Goal: Navigation & Orientation: Find specific page/section

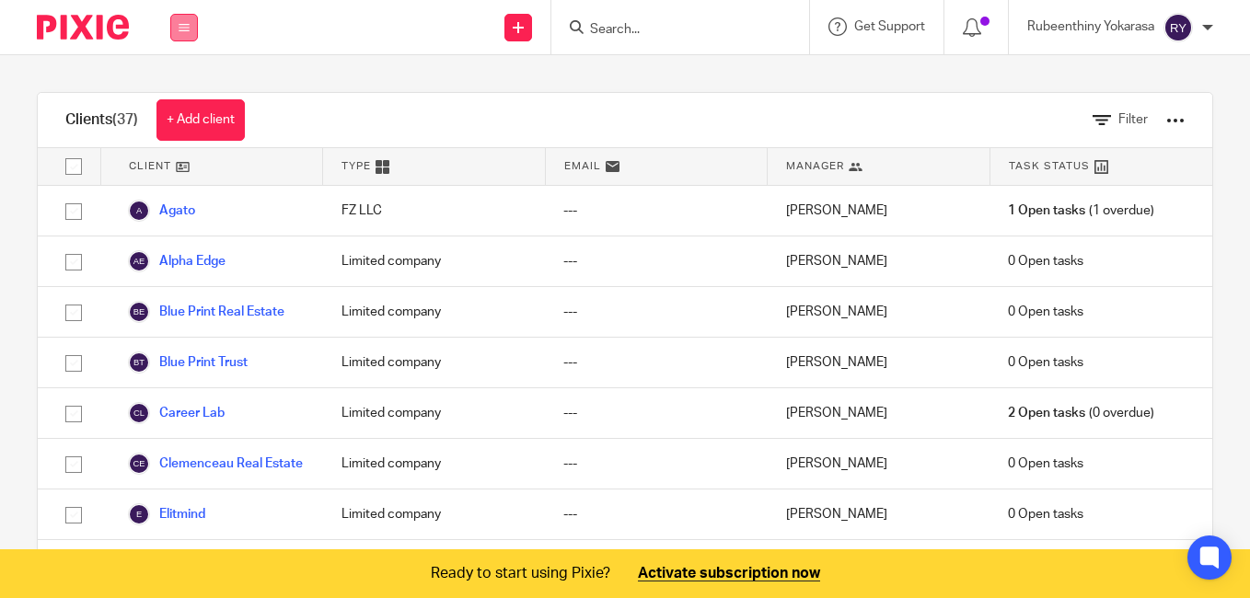
click at [184, 23] on icon at bounding box center [184, 27] width 11 height 11
click at [183, 162] on link "Team" at bounding box center [174, 166] width 30 height 13
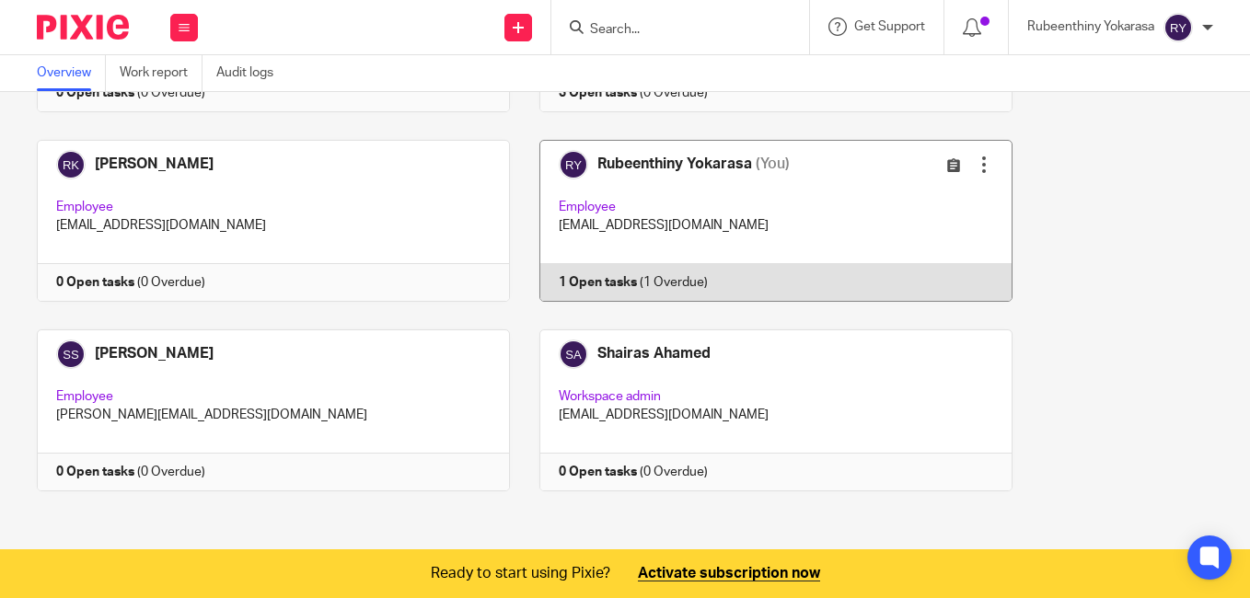
scroll to position [251, 0]
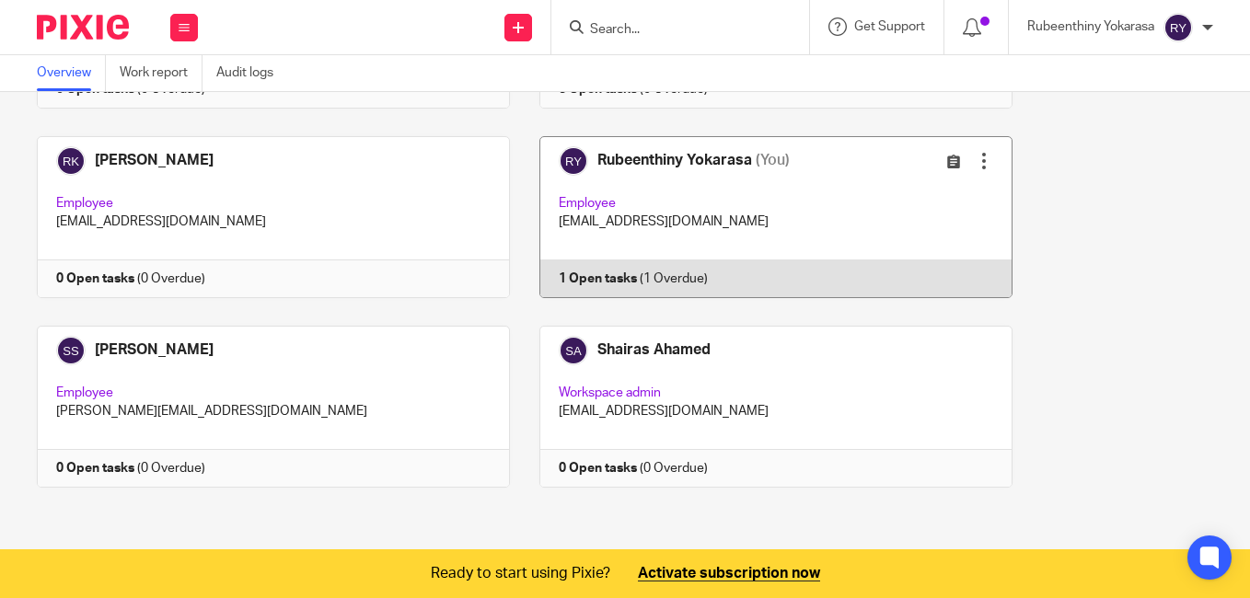
click at [642, 157] on link at bounding box center [761, 217] width 503 height 162
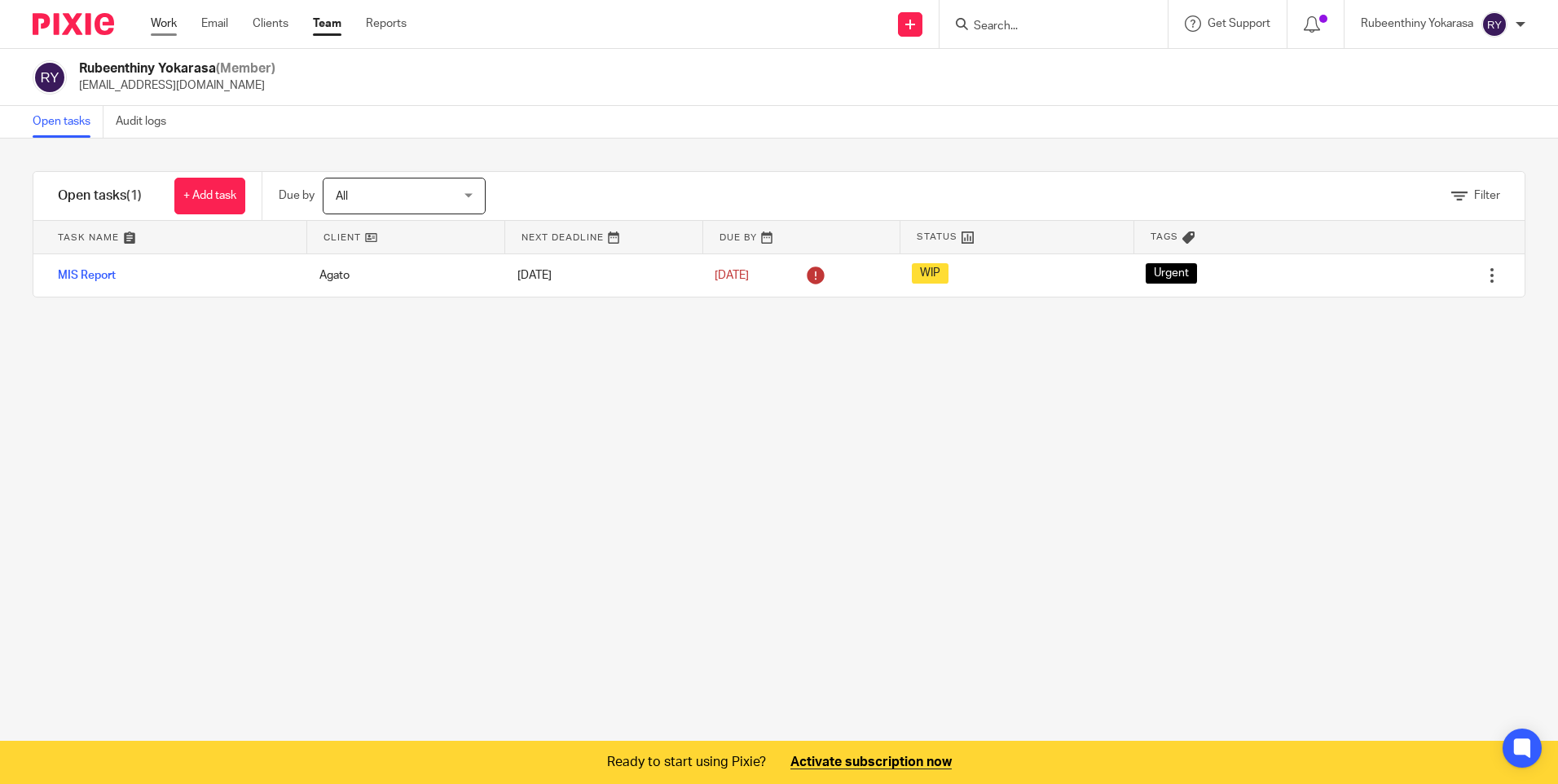
click at [162, 25] on link "Work" at bounding box center [163, 23] width 26 height 16
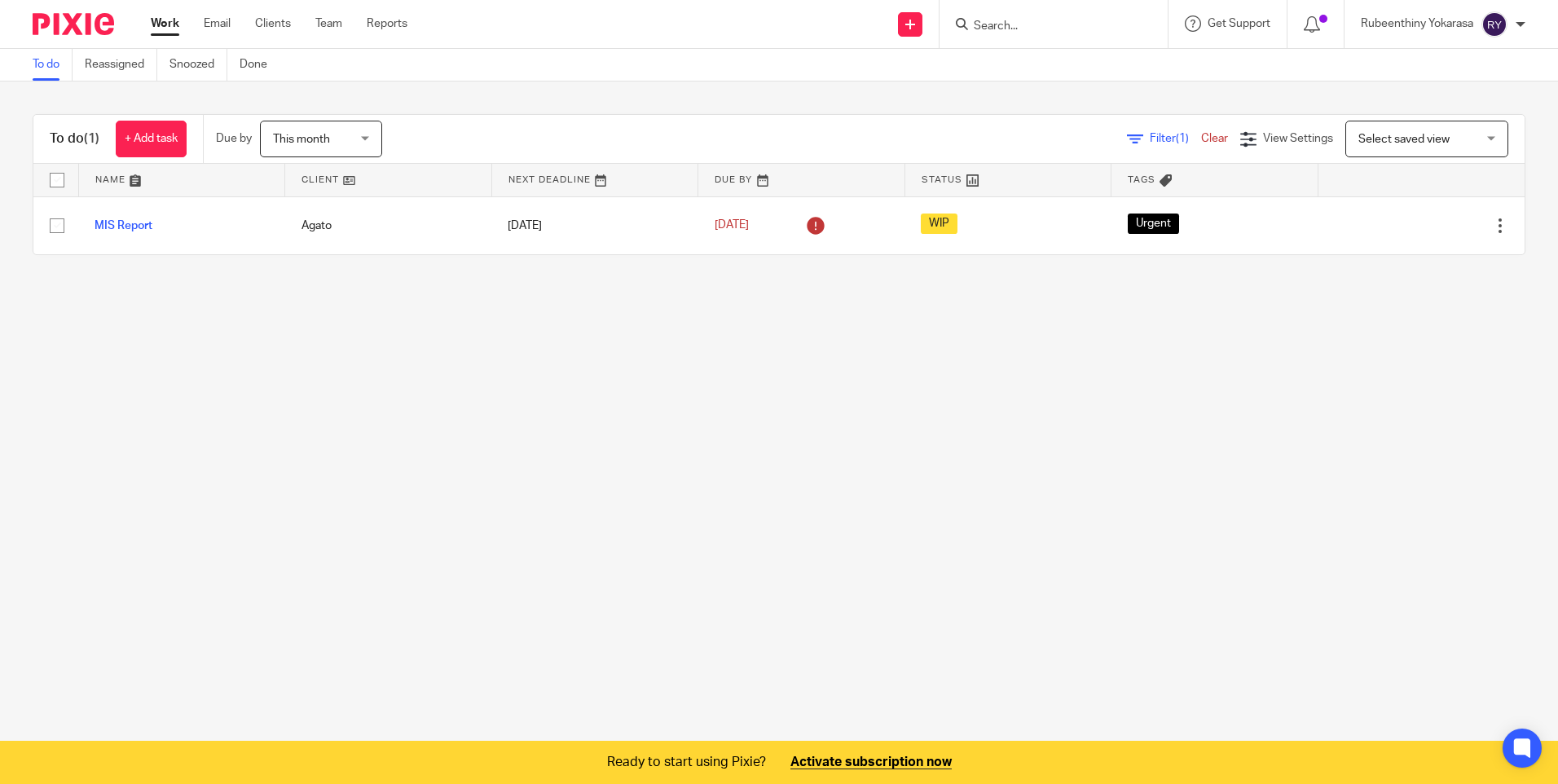
click at [354, 437] on main "To do Reassigned Snoozed Done To do (1) + Add task Due by This month This month…" at bounding box center [779, 392] width 1558 height 784
click at [513, 411] on main "To do Reassigned Snoozed Done To do (1) + Add task Due by This month This month…" at bounding box center [779, 392] width 1558 height 784
click at [519, 408] on main "To do Reassigned Snoozed Done To do (1) + Add task Due by This month This month…" at bounding box center [779, 392] width 1558 height 784
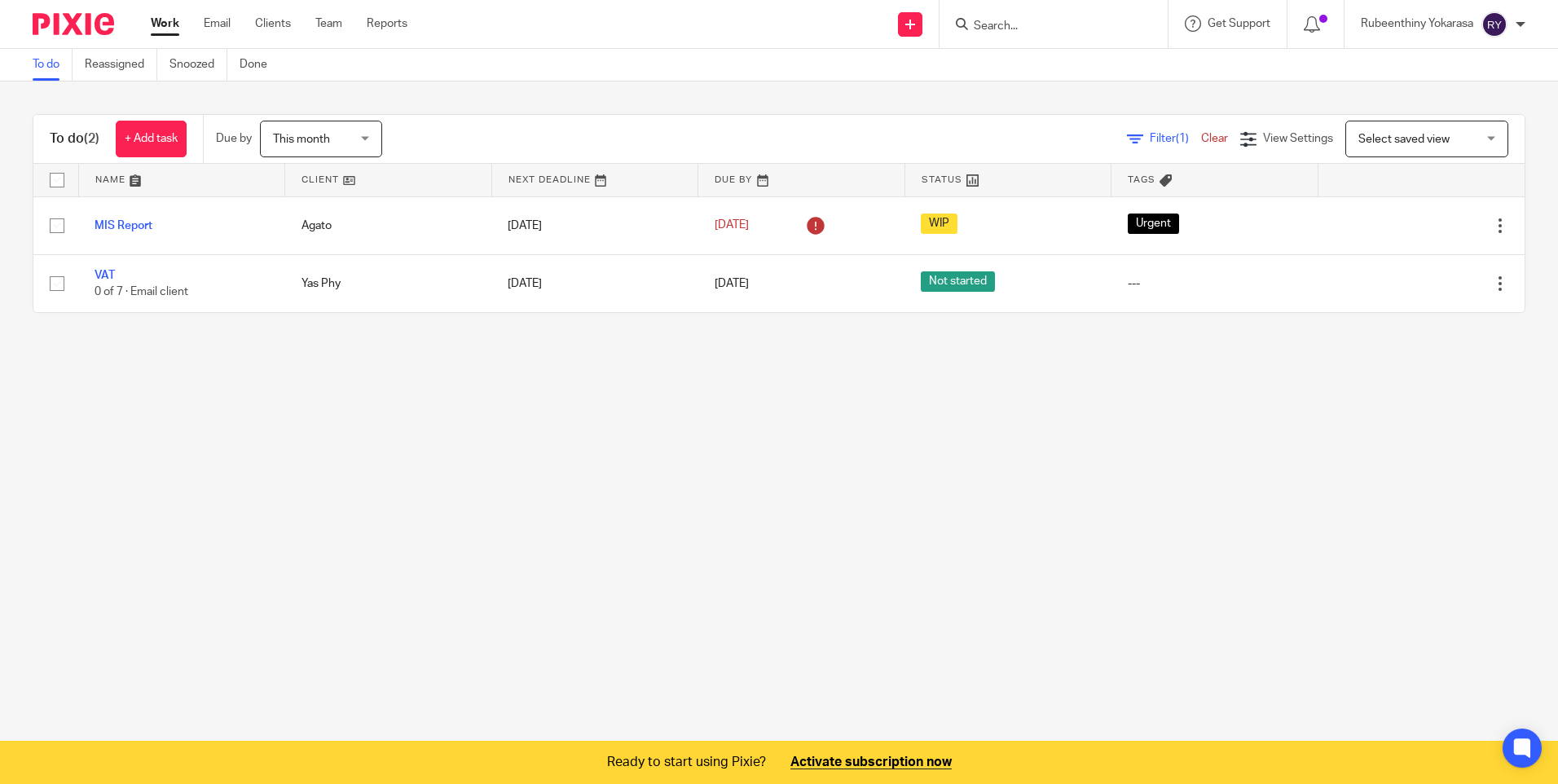
click at [532, 539] on main "To do Reassigned Snoozed Done To do (2) + Add task Due by This month This month…" at bounding box center [779, 392] width 1558 height 784
